Goal: Browse casually

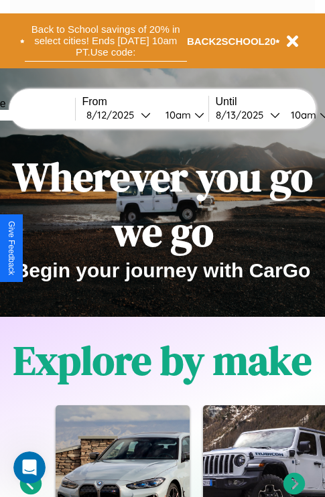
click at [105, 41] on button "Back to School savings of 20% in select cities! Ends [DATE] 10am PT. Use code:" at bounding box center [106, 40] width 162 height 41
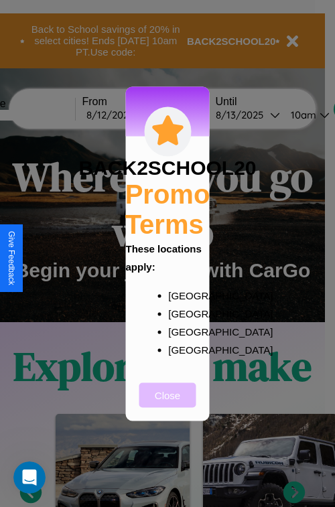
click at [167, 404] on button "Close" at bounding box center [167, 394] width 57 height 25
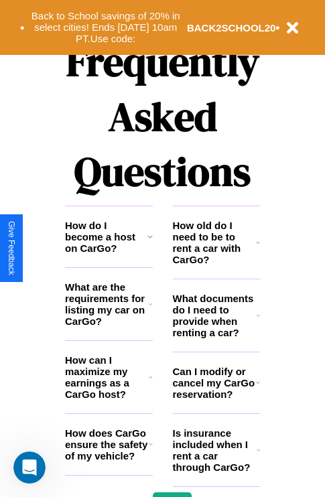
scroll to position [1622, 0]
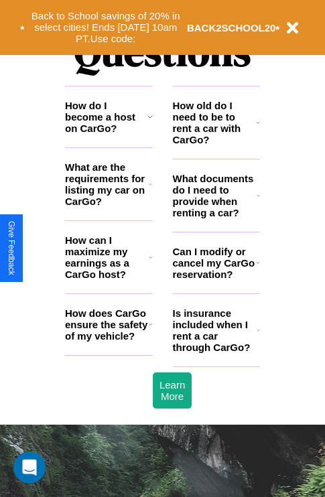
click at [258, 128] on icon at bounding box center [258, 122] width 4 height 11
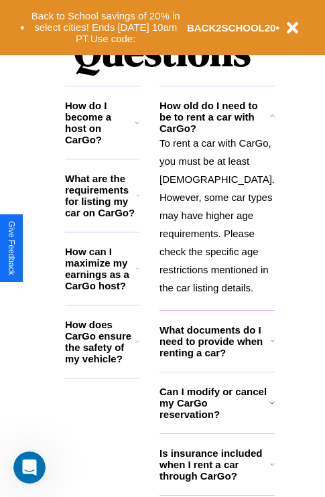
click at [139, 346] on icon at bounding box center [137, 341] width 3 height 11
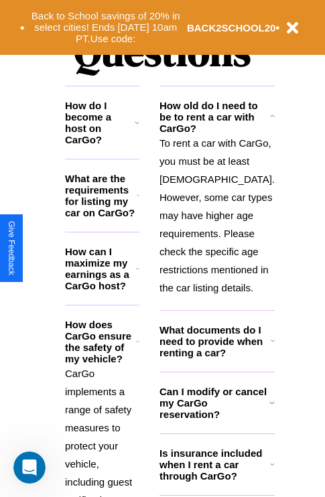
click at [270, 122] on icon at bounding box center [272, 116] width 5 height 11
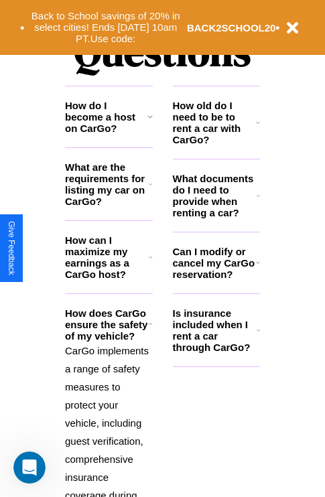
click at [150, 329] on icon at bounding box center [151, 324] width 4 height 11
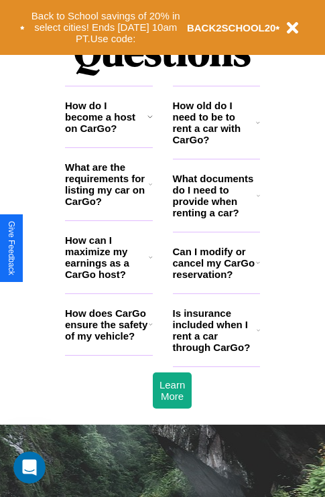
click at [258, 201] on icon at bounding box center [257, 195] width 3 height 11
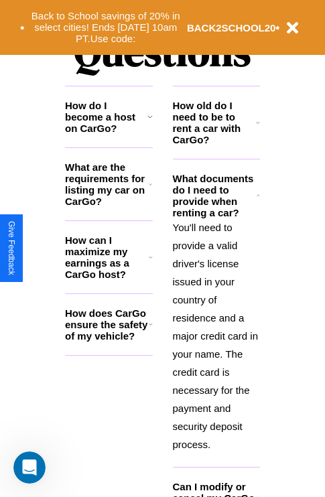
click at [150, 262] on icon at bounding box center [151, 257] width 4 height 11
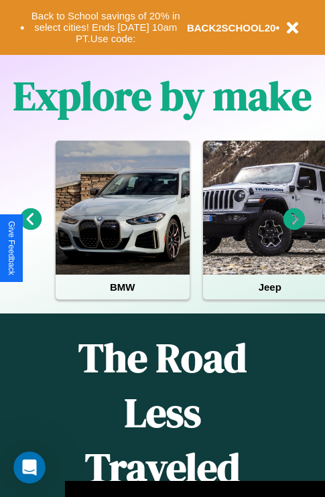
scroll to position [206, 0]
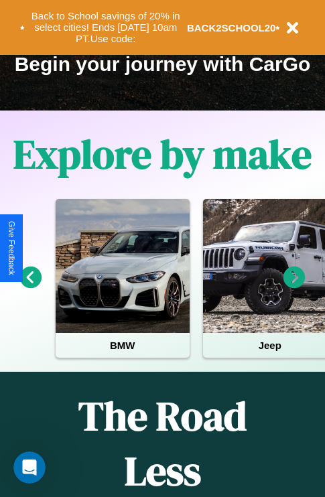
click at [30, 286] on icon at bounding box center [31, 277] width 22 height 22
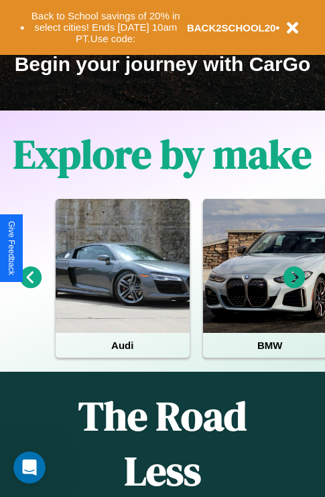
click at [294, 286] on icon at bounding box center [294, 277] width 22 height 22
